Goal: Task Accomplishment & Management: Complete application form

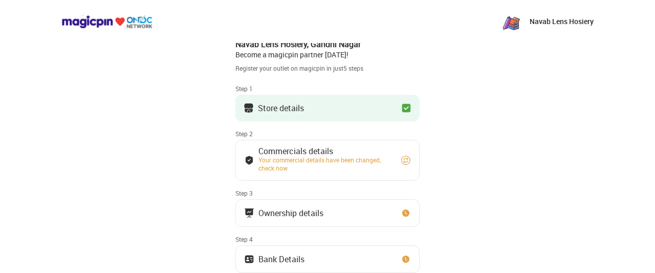
scroll to position [14, 0]
click at [407, 155] on img at bounding box center [405, 159] width 10 height 10
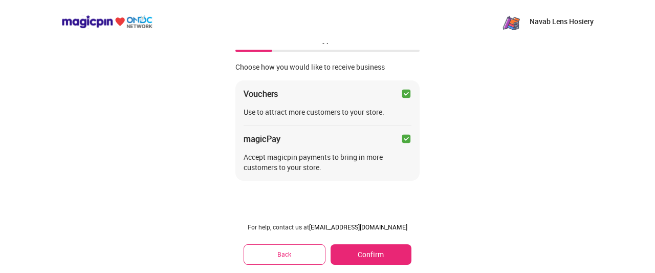
scroll to position [8, 0]
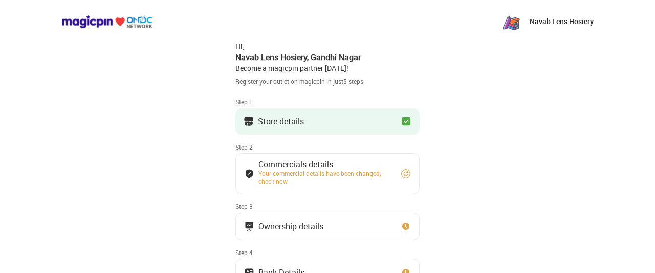
click at [390, 125] on button "Store details" at bounding box center [327, 121] width 184 height 27
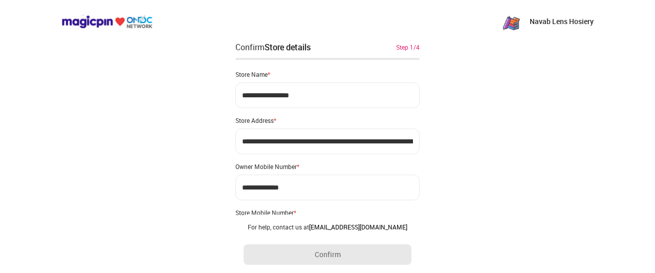
type input "**********"
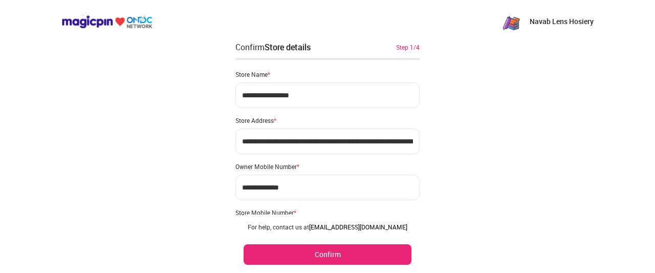
click at [444, 65] on div "**********" at bounding box center [327, 194] width 655 height 388
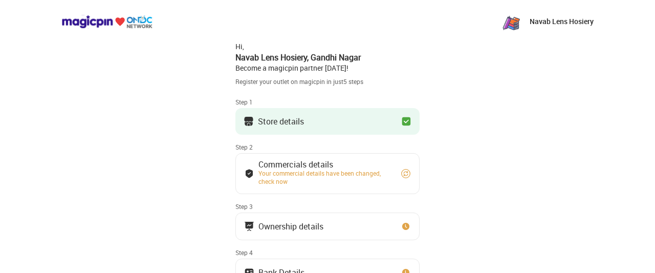
click at [342, 125] on button "Store details" at bounding box center [327, 121] width 184 height 27
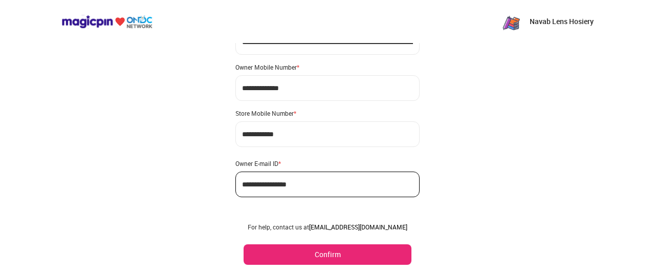
scroll to position [114, 0]
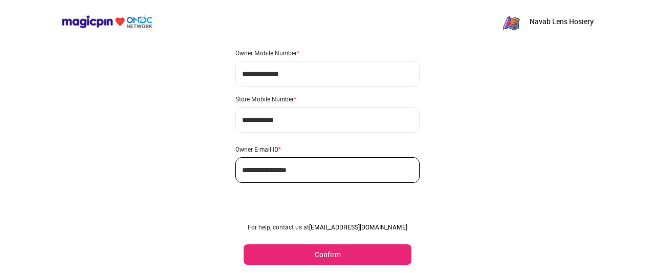
click at [298, 254] on button "Confirm" at bounding box center [327, 254] width 168 height 20
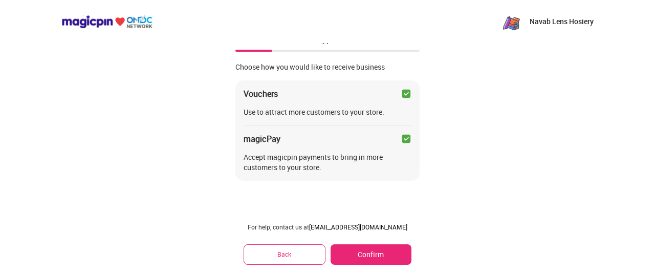
scroll to position [8, 0]
click at [385, 251] on button "Confirm" at bounding box center [370, 254] width 81 height 20
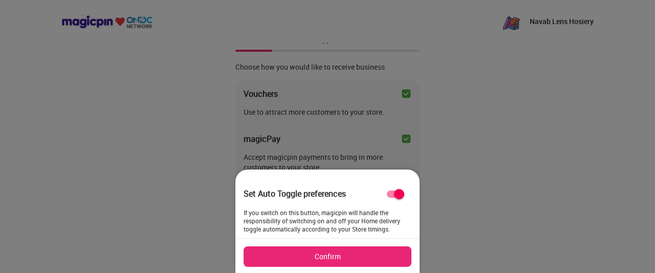
click at [341, 253] on button "Confirm" at bounding box center [327, 256] width 168 height 20
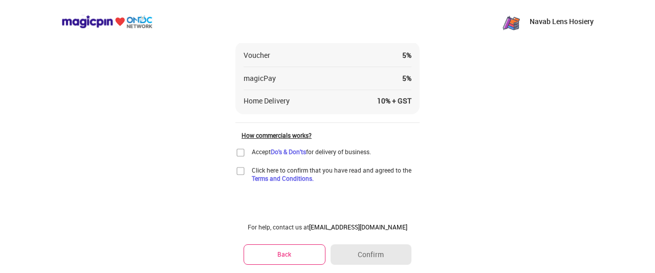
scroll to position [173, 0]
click at [243, 156] on img at bounding box center [240, 151] width 10 height 10
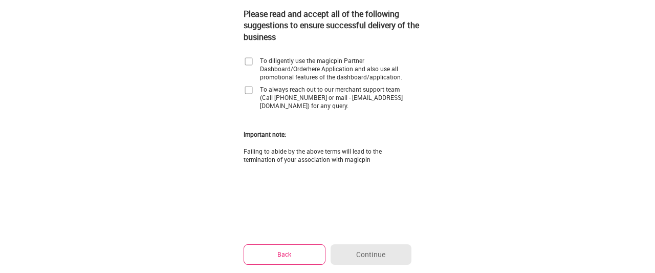
scroll to position [0, 0]
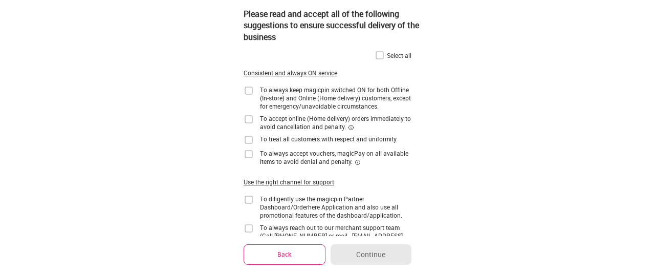
click at [283, 256] on button "Back" at bounding box center [284, 254] width 82 height 20
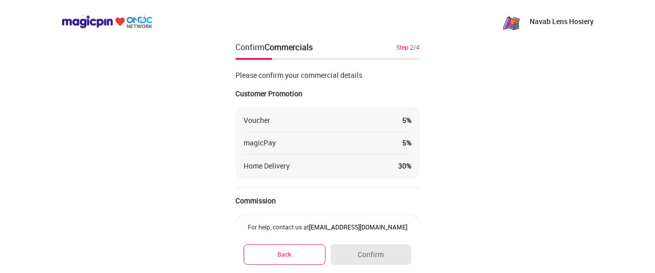
scroll to position [173, 0]
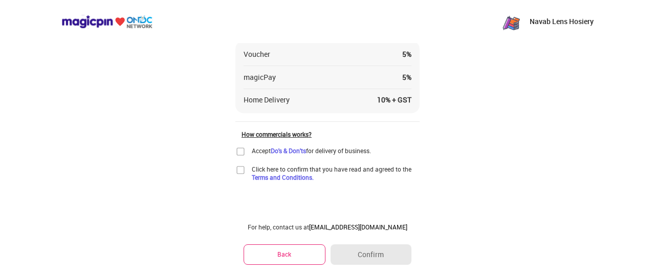
click at [239, 152] on img at bounding box center [240, 151] width 10 height 10
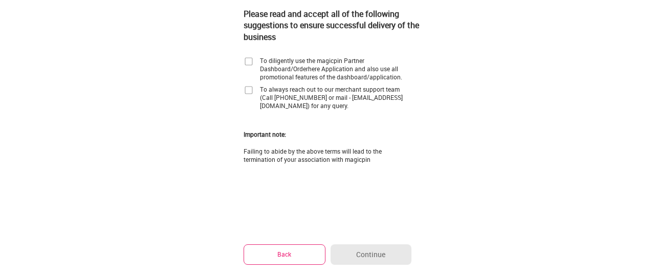
click at [251, 62] on img at bounding box center [248, 61] width 10 height 10
click at [248, 86] on img at bounding box center [248, 90] width 10 height 10
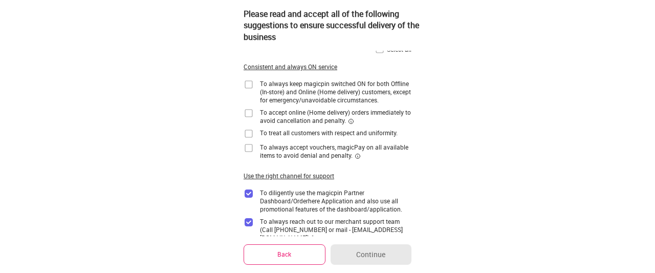
scroll to position [0, 0]
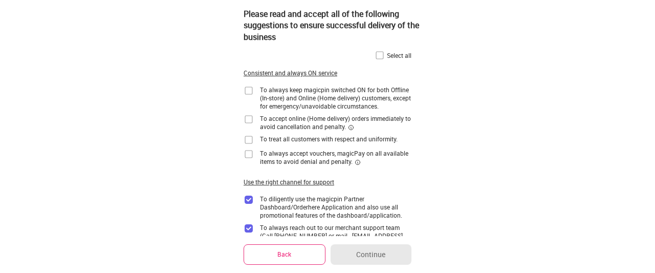
click at [249, 157] on img at bounding box center [248, 154] width 10 height 10
click at [376, 54] on img at bounding box center [379, 55] width 10 height 10
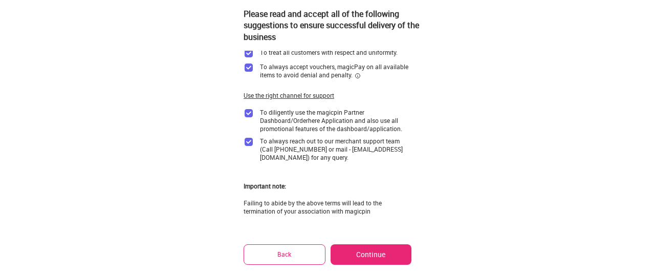
scroll to position [100, 0]
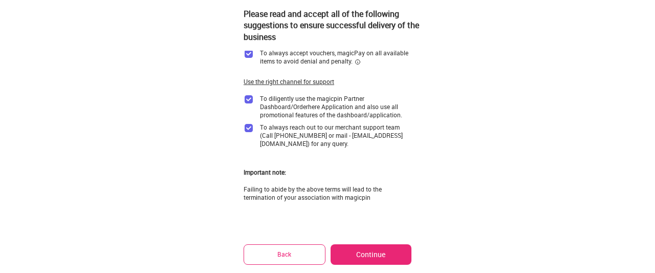
click at [356, 259] on button "Continue" at bounding box center [370, 254] width 81 height 20
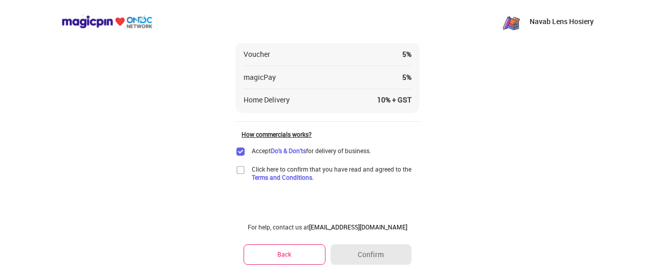
scroll to position [160, 0]
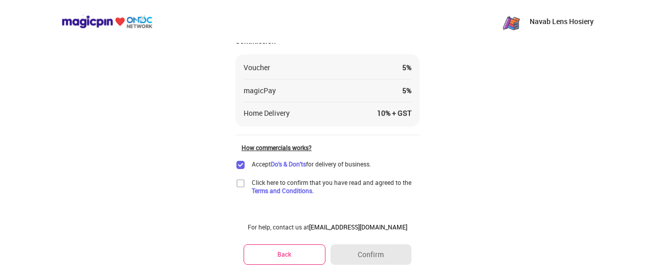
click at [243, 181] on img at bounding box center [240, 183] width 10 height 10
click at [358, 250] on button "Confirm" at bounding box center [370, 254] width 81 height 20
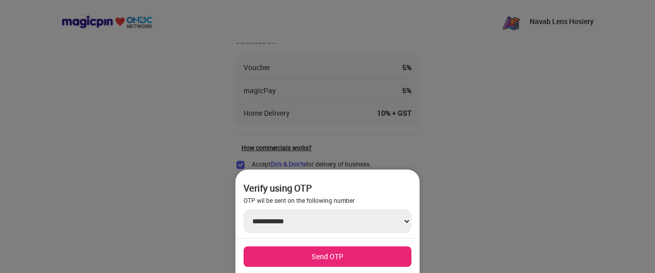
scroll to position [173, 0]
